Goal: Task Accomplishment & Management: Manage account settings

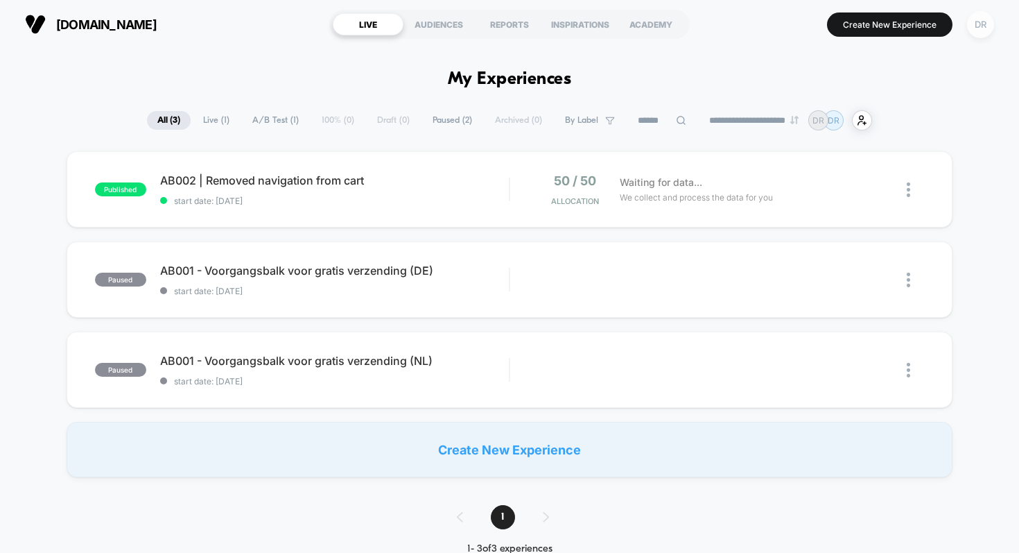
click at [978, 27] on div "DR" at bounding box center [980, 24] width 27 height 27
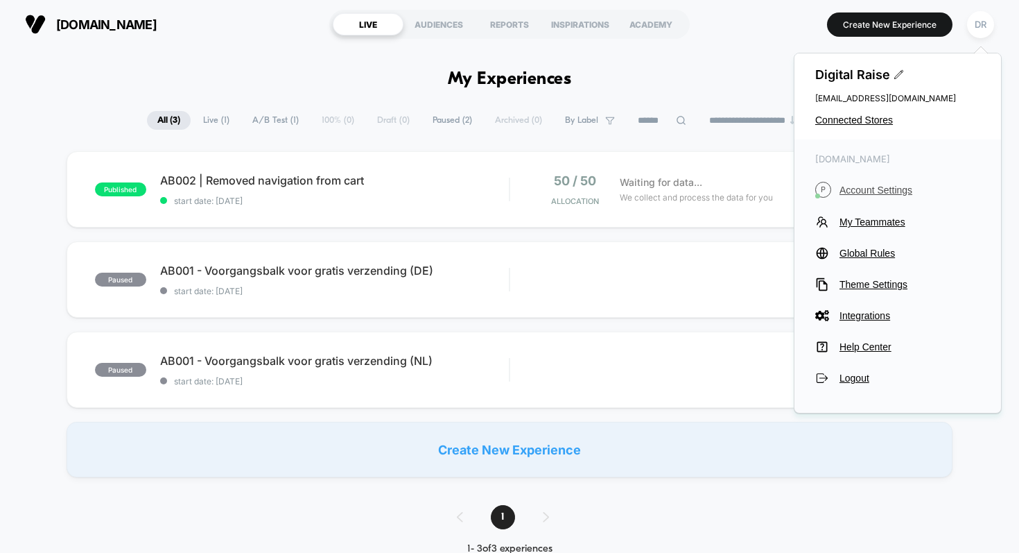
click at [887, 191] on span "Account Settings" at bounding box center [910, 189] width 141 height 11
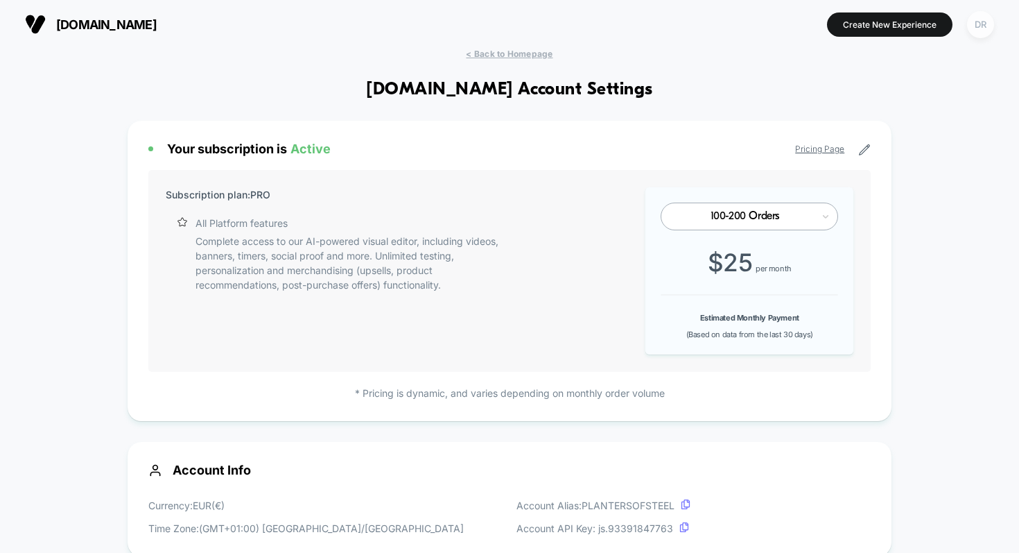
click at [987, 29] on div "DR" at bounding box center [980, 24] width 27 height 27
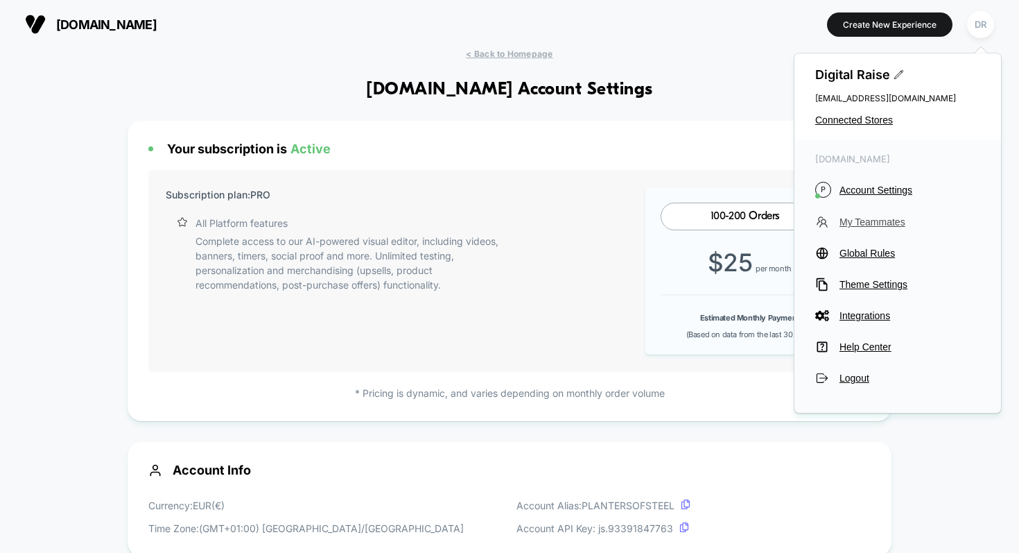
click at [869, 223] on span "My Teammates" at bounding box center [910, 221] width 141 height 11
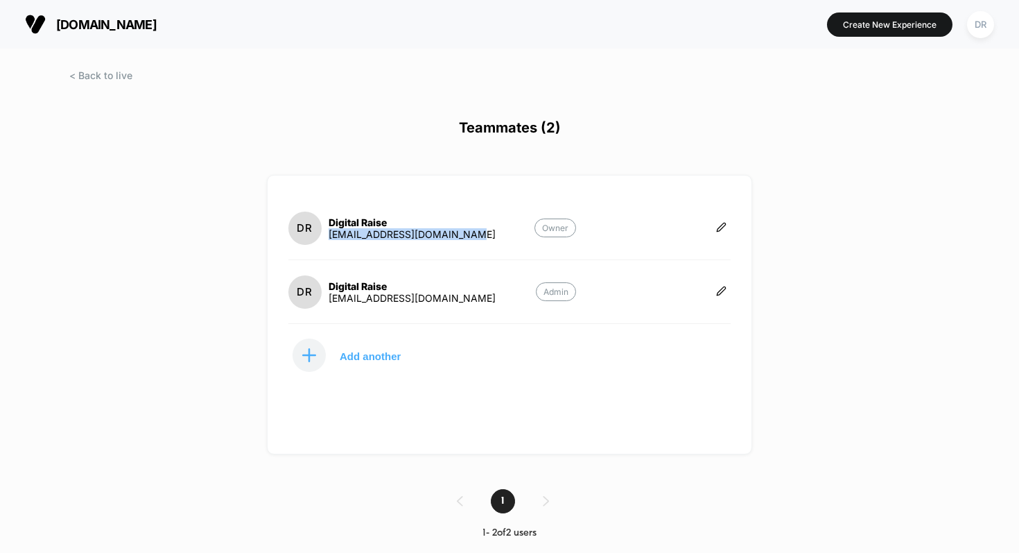
drag, startPoint x: 462, startPoint y: 234, endPoint x: 330, endPoint y: 235, distance: 132.4
click at [330, 235] on section "DR Digital Raise [EMAIL_ADDRESS][DOMAIN_NAME] Owner" at bounding box center [432, 227] width 288 height 35
copy div "[EMAIL_ADDRESS][DOMAIN_NAME]"
drag, startPoint x: 444, startPoint y: 300, endPoint x: 327, endPoint y: 300, distance: 116.5
click at [327, 300] on section "DR Digital Raise [EMAIL_ADDRESS][DOMAIN_NAME] Admin" at bounding box center [432, 291] width 288 height 35
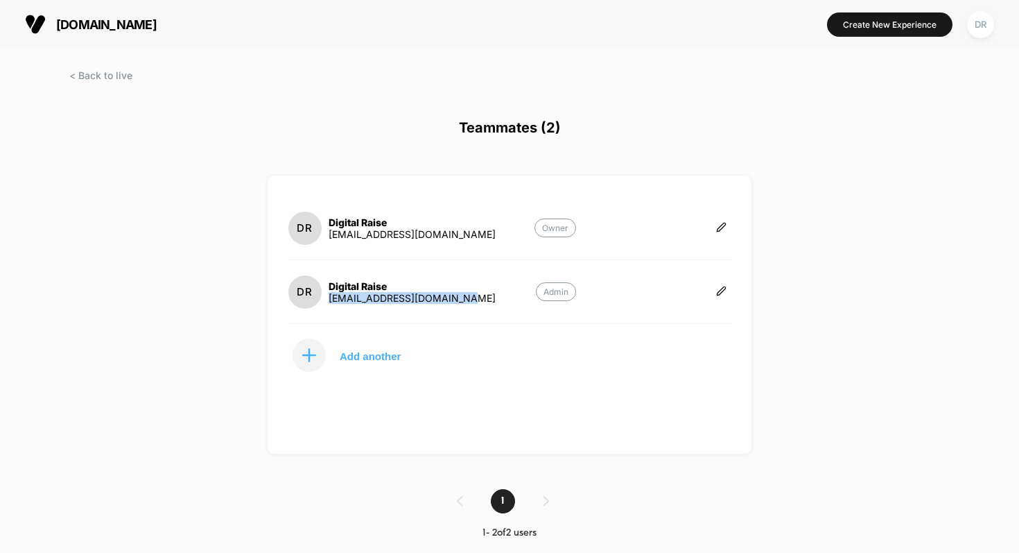
copy div "[EMAIL_ADDRESS][DOMAIN_NAME]"
click at [112, 71] on span at bounding box center [100, 75] width 63 height 12
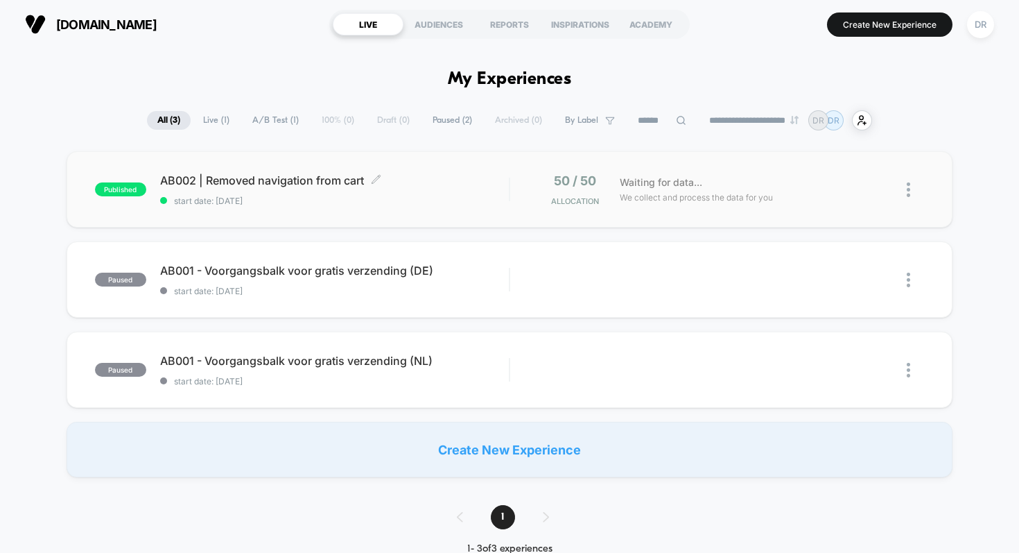
click at [389, 204] on span "start date: [DATE]" at bounding box center [334, 200] width 349 height 10
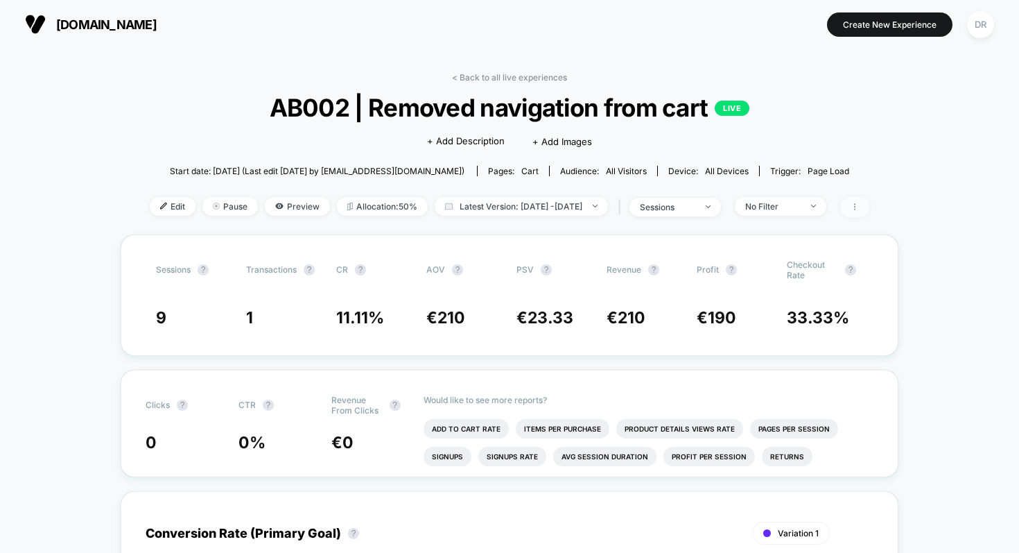
click at [869, 210] on span at bounding box center [854, 207] width 29 height 20
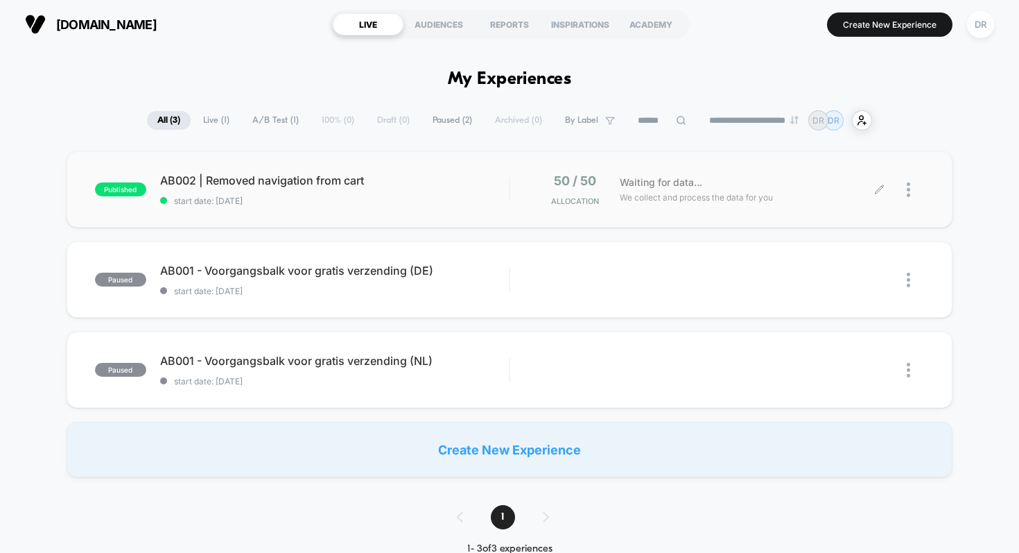
click at [907, 178] on div at bounding box center [915, 189] width 17 height 33
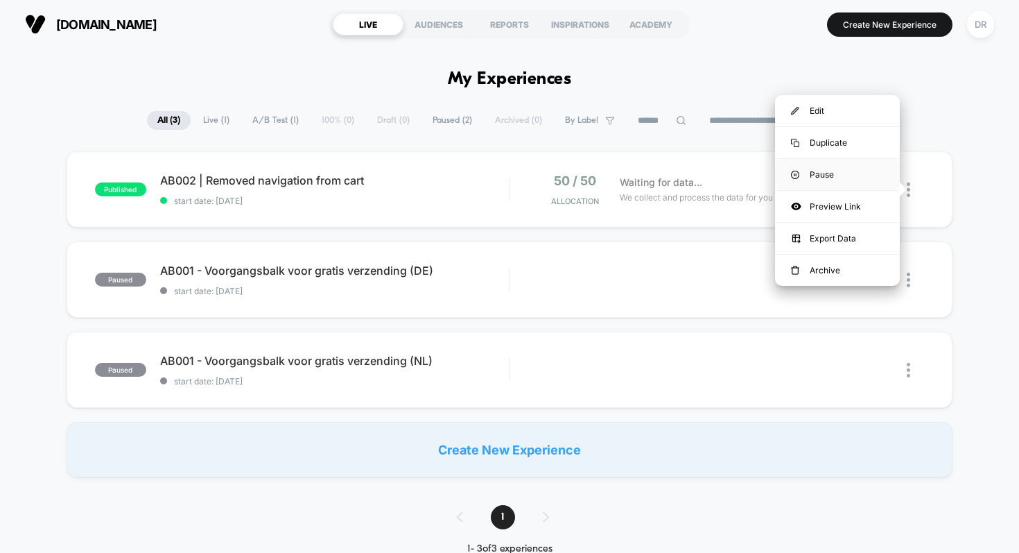
click at [822, 173] on div "Pause" at bounding box center [837, 174] width 125 height 31
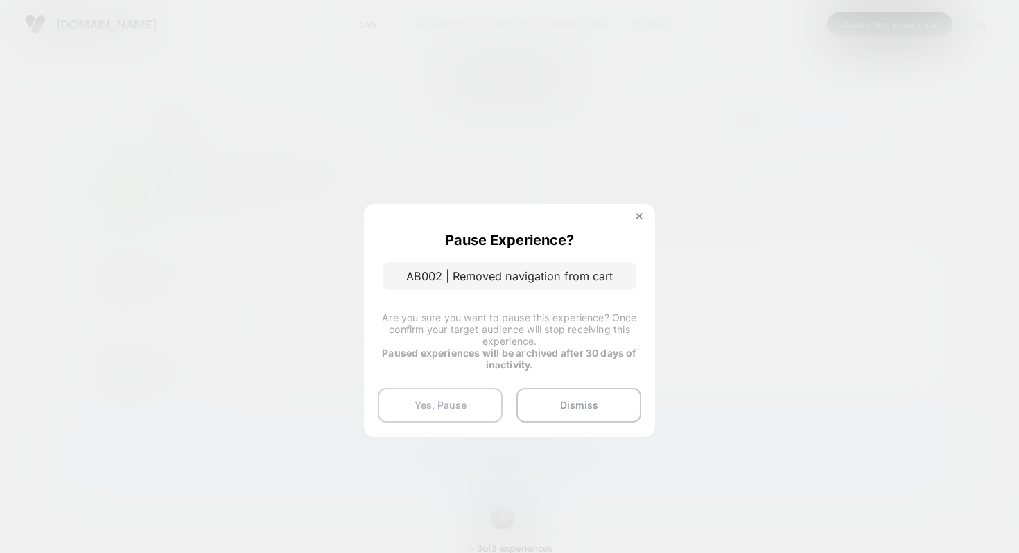
click at [424, 412] on button "Yes, Pause" at bounding box center [440, 405] width 125 height 35
